Goal: Download file/media

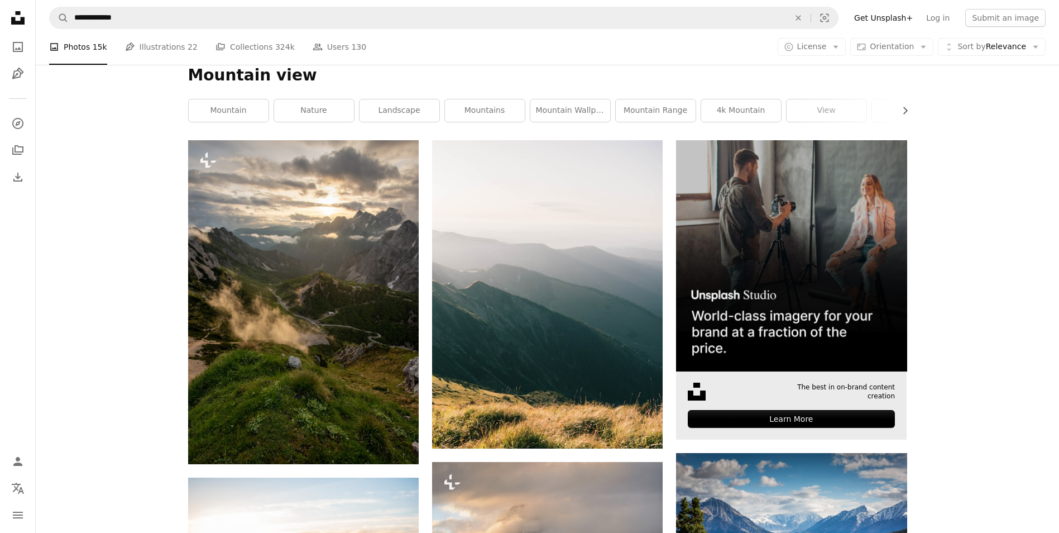
scroll to position [130, 0]
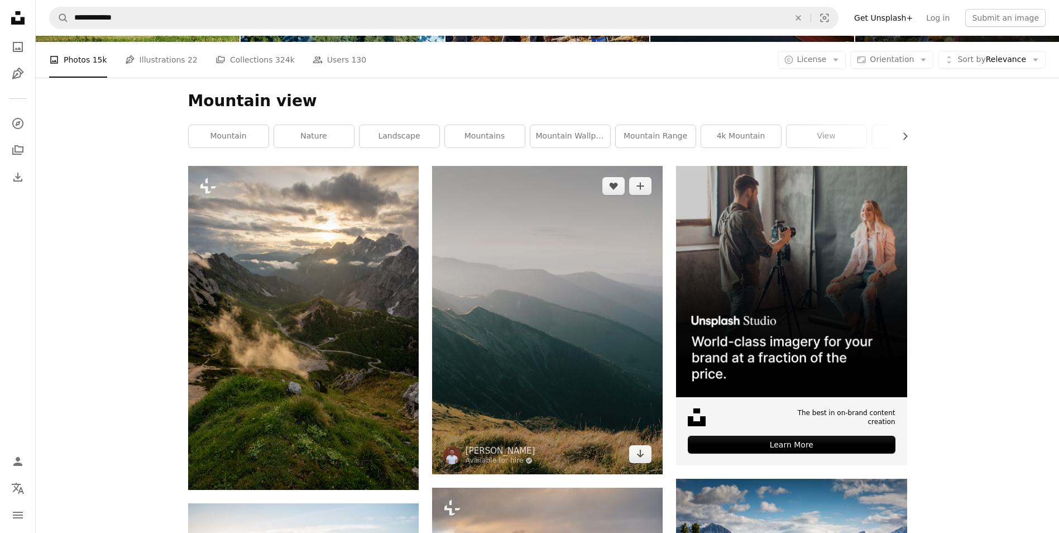
click at [633, 310] on img at bounding box center [547, 320] width 231 height 308
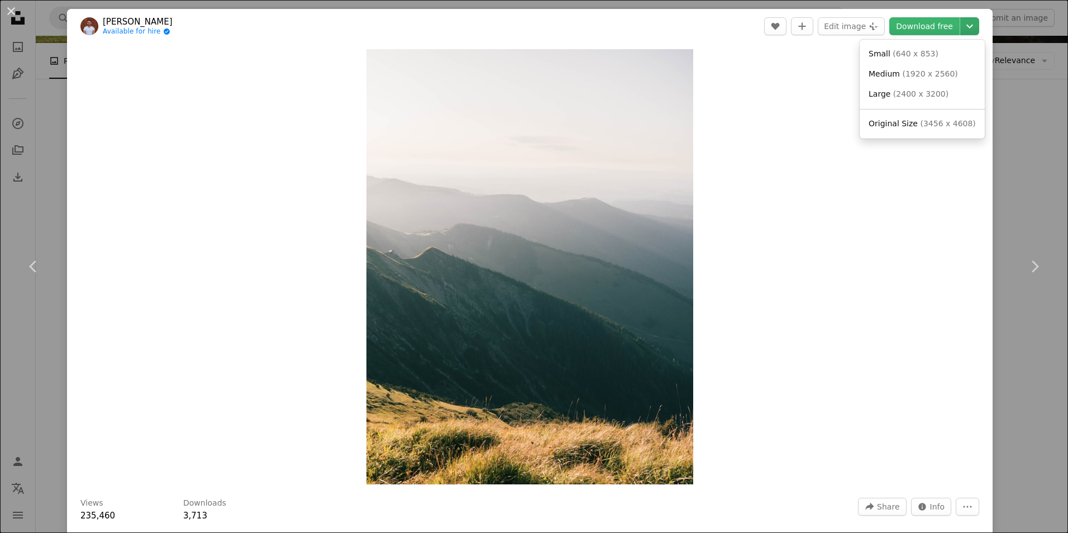
click at [961, 26] on icon "Chevron down" at bounding box center [970, 26] width 18 height 13
click at [944, 125] on span "( 3456 x 4608 )" at bounding box center [947, 123] width 55 height 9
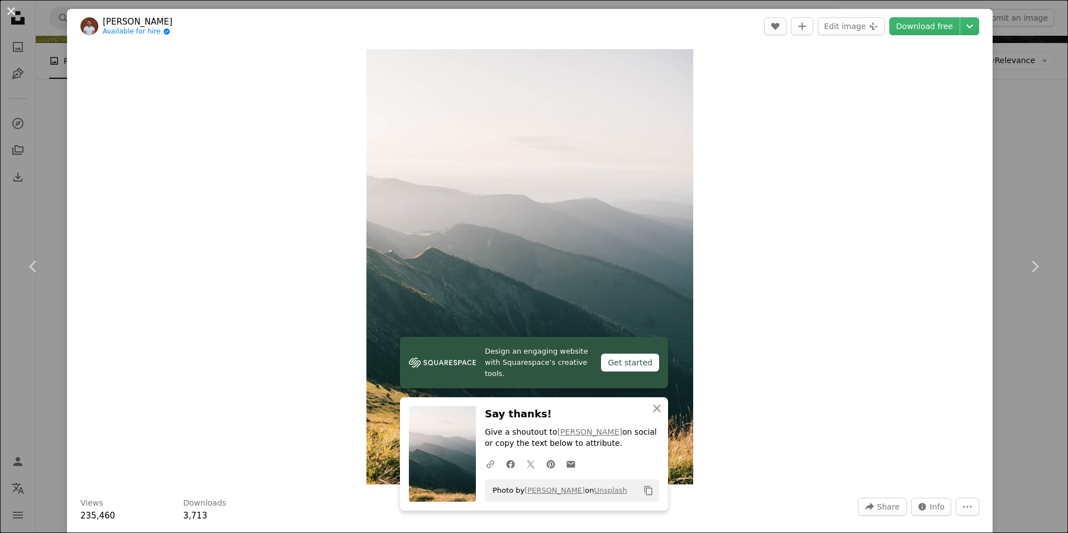
click at [12, 11] on button "An X shape" at bounding box center [10, 10] width 13 height 13
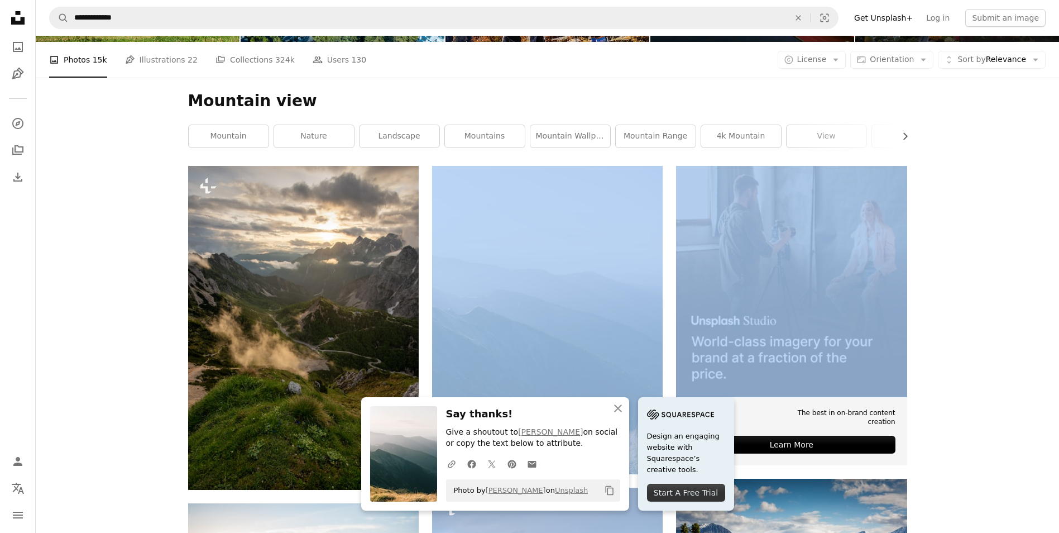
drag, startPoint x: 379, startPoint y: 387, endPoint x: 11, endPoint y: 561, distance: 407.7
